Goal: Task Accomplishment & Management: Manage account settings

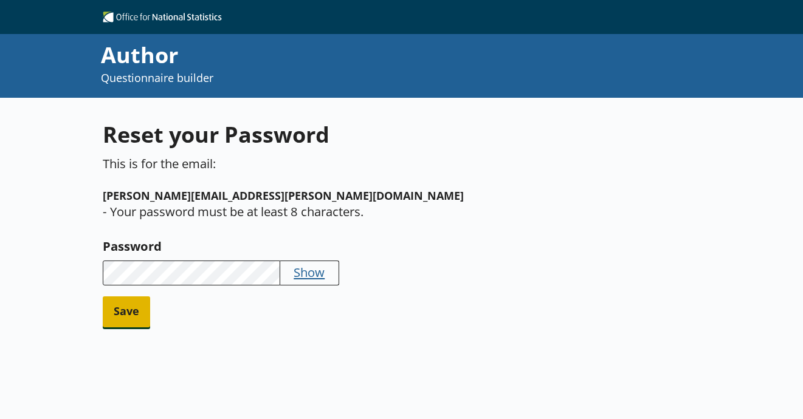
click at [140, 297] on span "Save" at bounding box center [126, 312] width 47 height 31
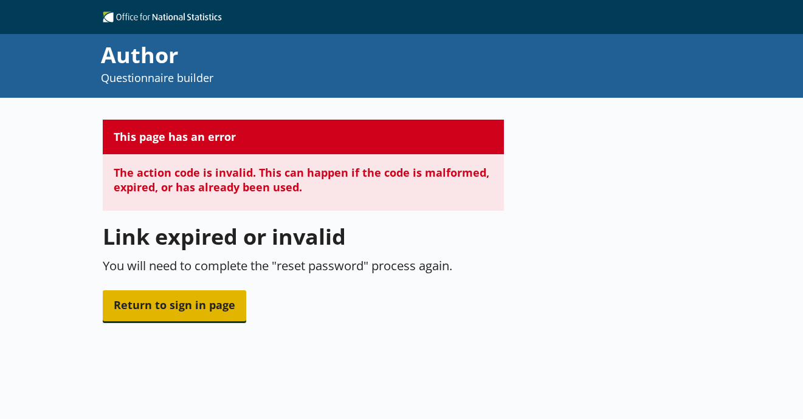
click at [195, 300] on span "Return to sign in page" at bounding box center [174, 305] width 143 height 31
click at [198, 295] on span "Return to sign in page" at bounding box center [174, 305] width 143 height 31
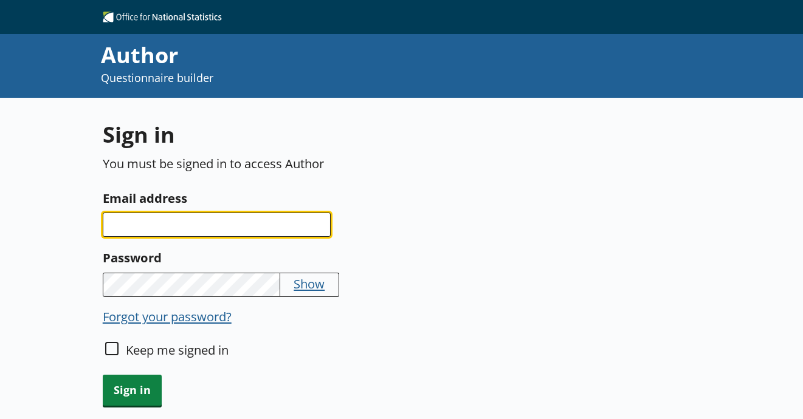
click at [149, 230] on input "Email address" at bounding box center [217, 225] width 228 height 24
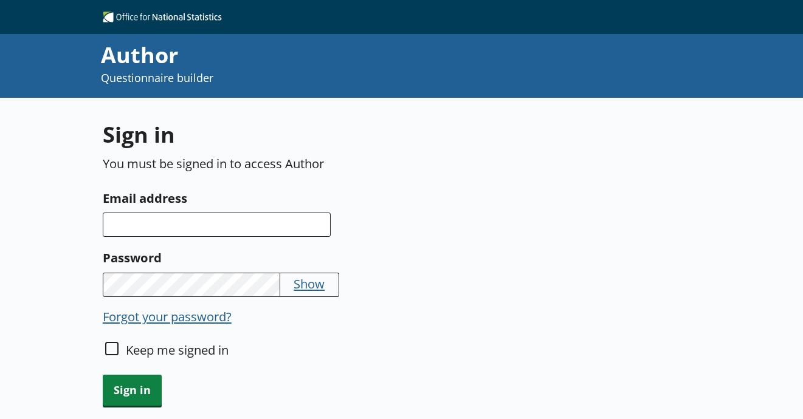
click at [173, 318] on button "Forgot your password?" at bounding box center [167, 316] width 129 height 17
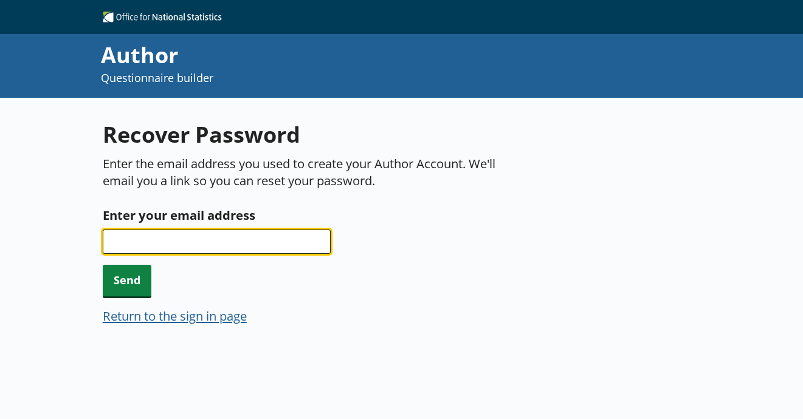
click at [177, 231] on input "Enter your email address" at bounding box center [217, 242] width 228 height 24
click at [129, 242] on input "Enter your email address" at bounding box center [217, 242] width 228 height 24
type input "[PERSON_NAME][EMAIL_ADDRESS][PERSON_NAME][DOMAIN_NAME]"
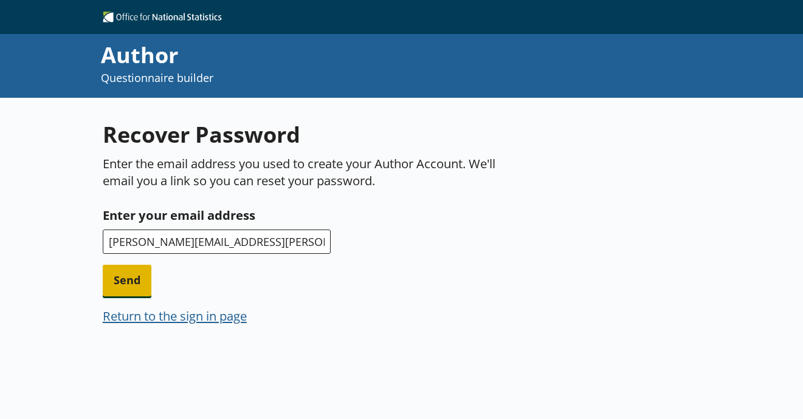
click at [128, 289] on span "Send" at bounding box center [127, 280] width 49 height 31
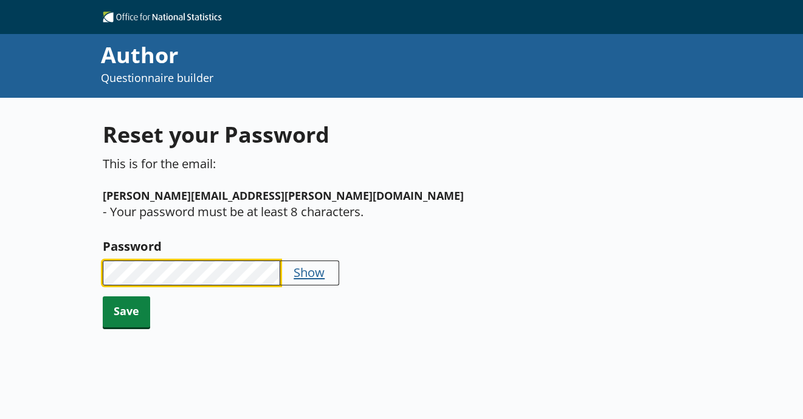
click at [97, 266] on div "Reset your Password This is for the email: [PERSON_NAME][EMAIL_ADDRESS][PERSON_…" at bounding box center [410, 307] width 820 height 419
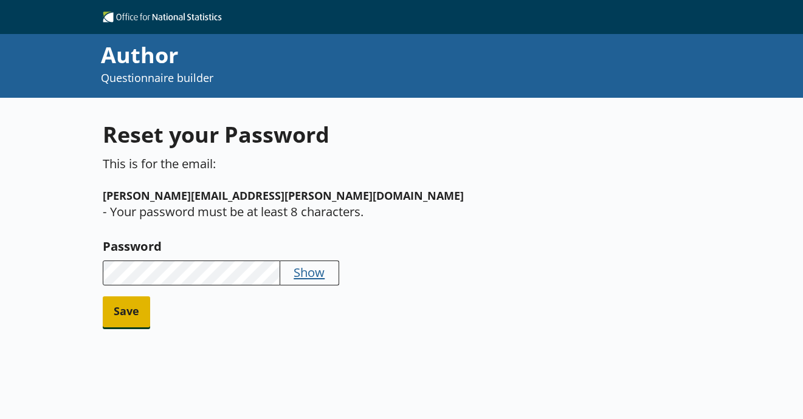
click at [127, 303] on span "Save" at bounding box center [126, 312] width 47 height 31
